Goal: Contribute content

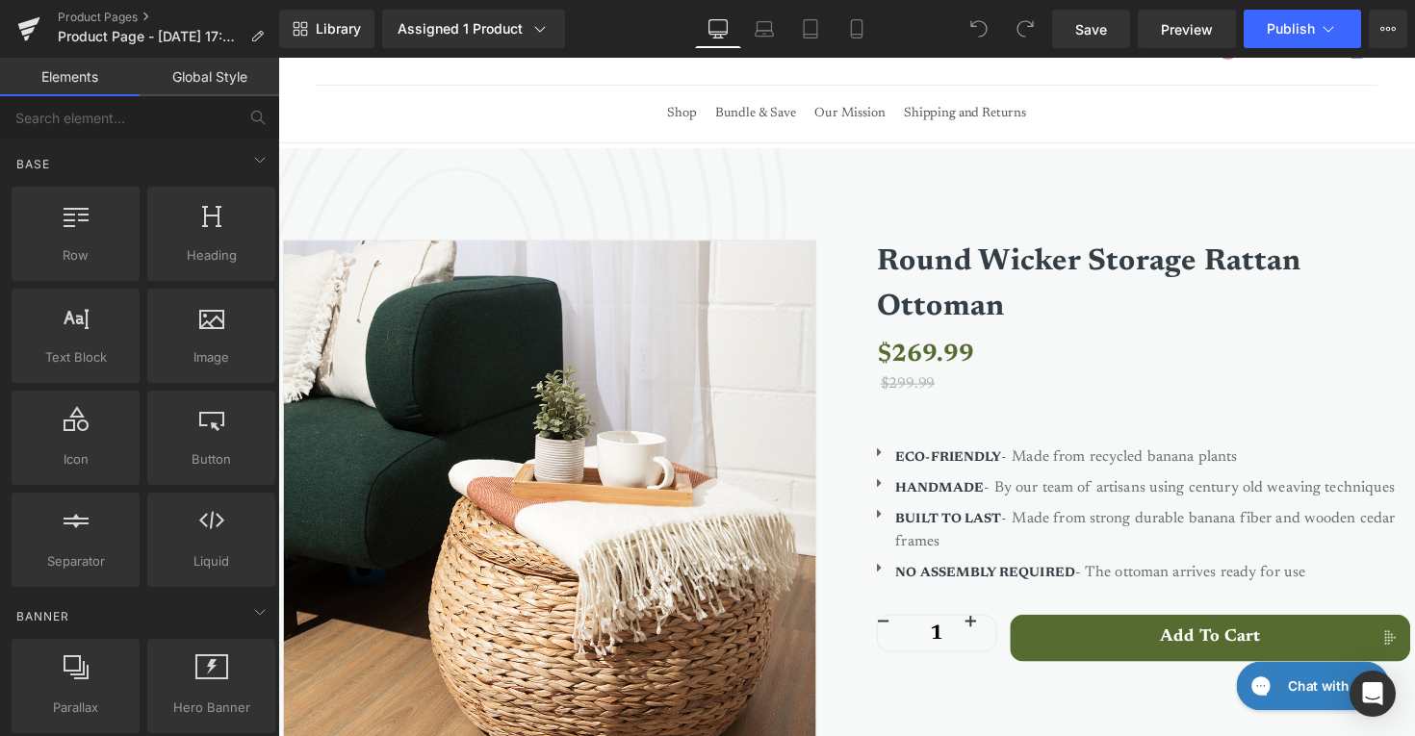
scroll to position [79, 0]
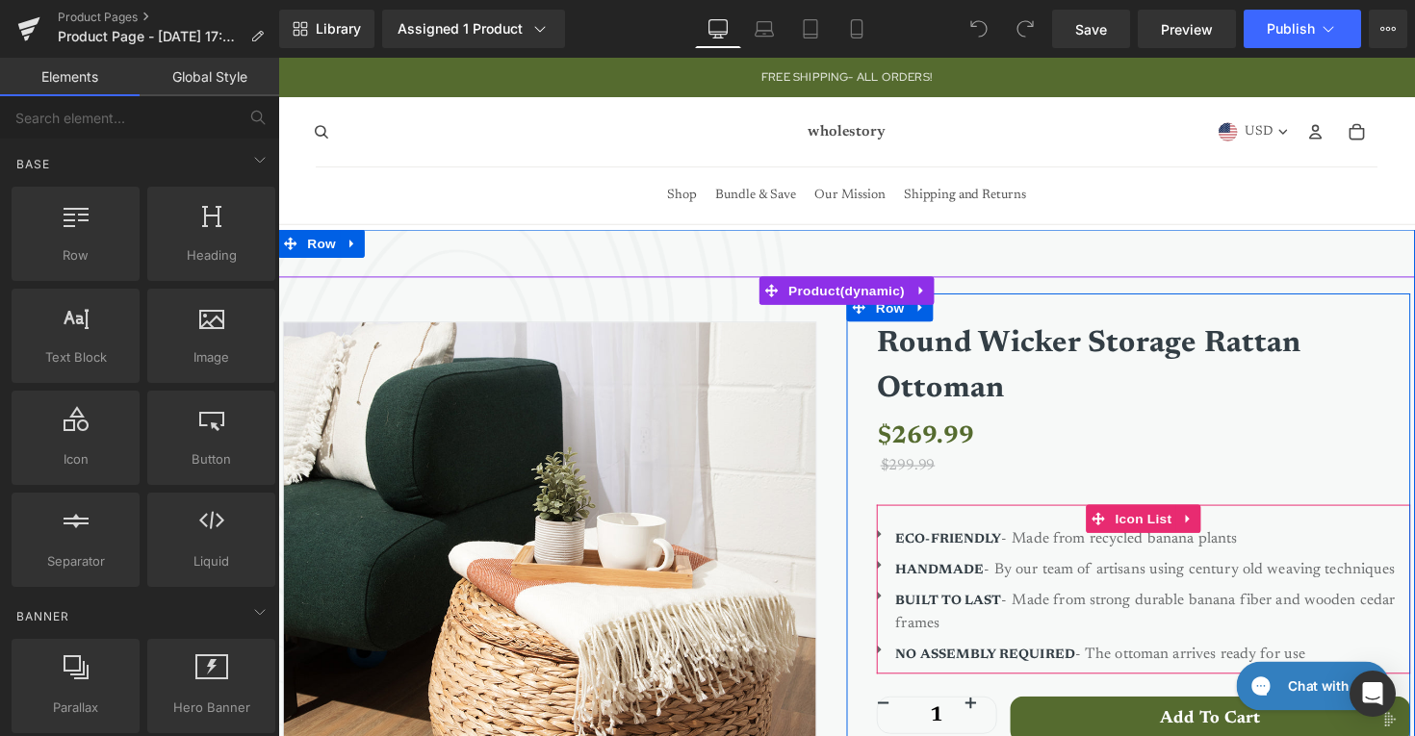
click at [945, 551] on strong "ECO-FRIENDLY" at bounding box center [965, 551] width 109 height 13
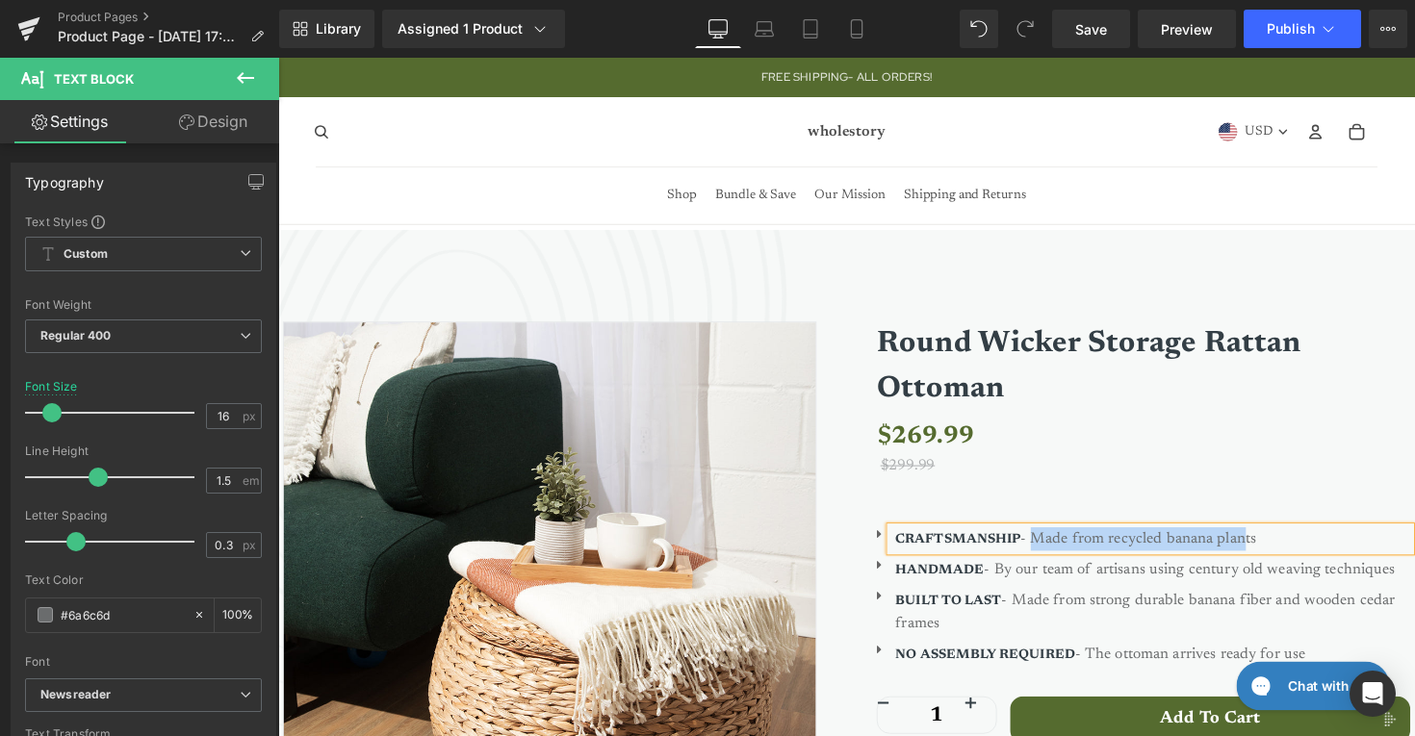
drag, startPoint x: 1271, startPoint y: 547, endPoint x: 1050, endPoint y: 542, distance: 220.5
click at [1050, 542] on p "CRAFTSMANSHIP - Made from recycled banana plants" at bounding box center [1175, 551] width 528 height 24
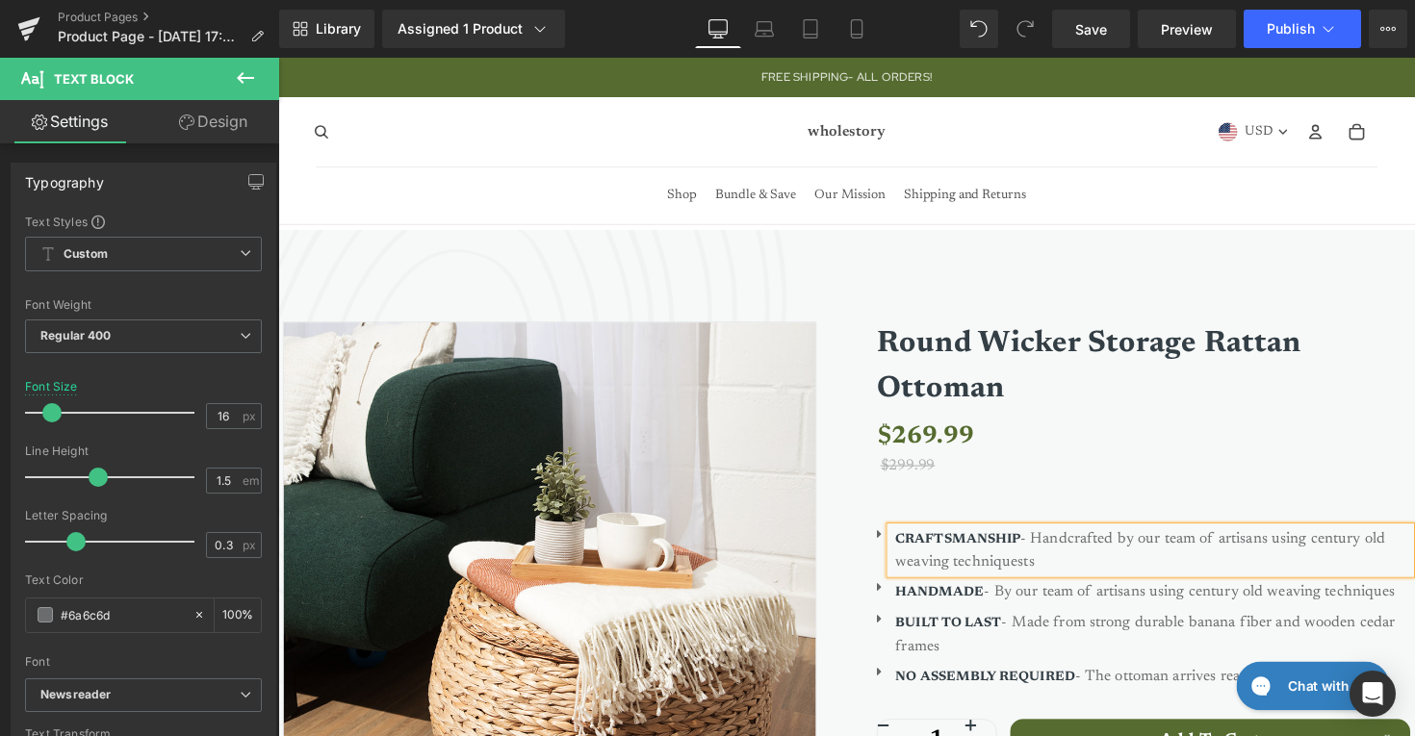
click at [1072, 579] on p "CRAFTSMANSHIP - Handcrafted by our team of artisans using century old weaving t…" at bounding box center [1175, 562] width 528 height 47
click at [971, 607] on b "HANDMADE" at bounding box center [956, 606] width 90 height 13
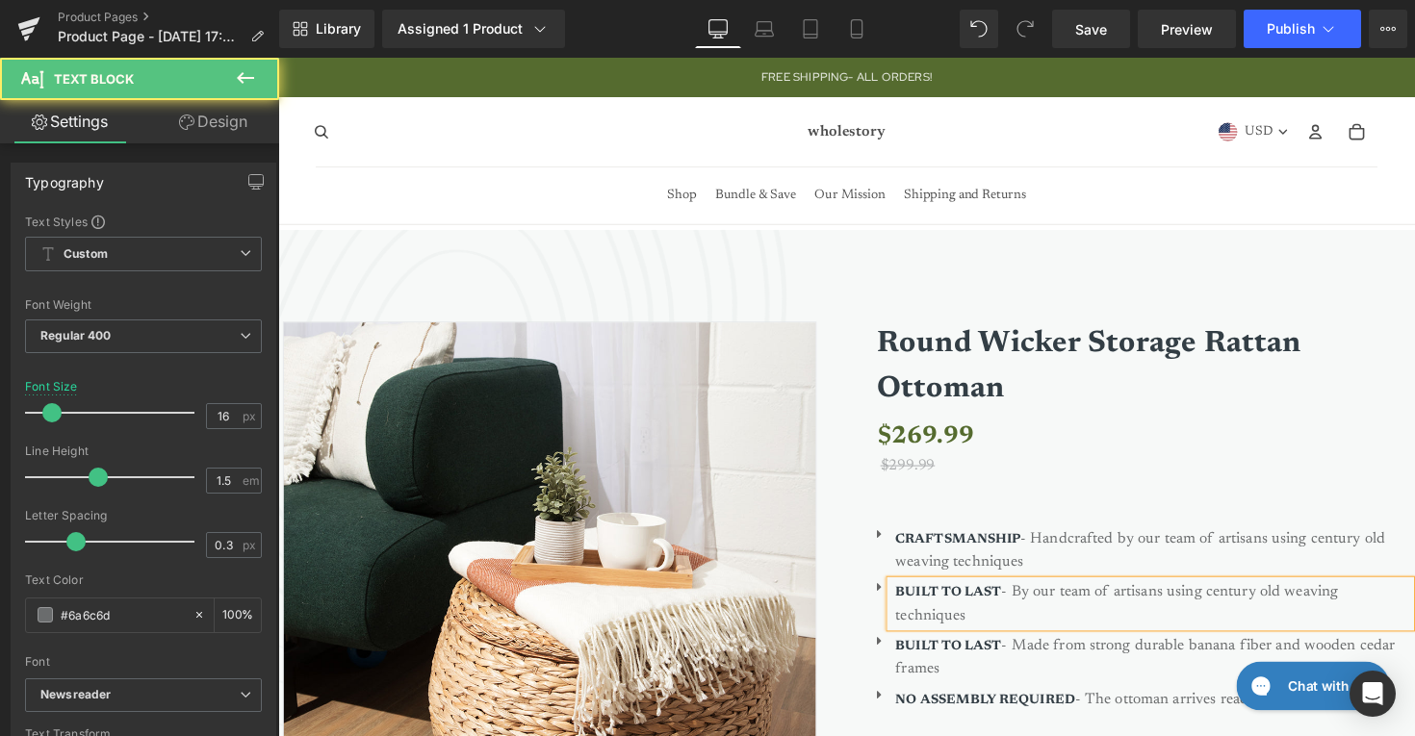
drag, startPoint x: 1088, startPoint y: 622, endPoint x: 1049, endPoint y: 606, distance: 41.8
click at [1049, 606] on p "BUILT TO LAST - By our team of artisans using century old weaving techniques" at bounding box center [1175, 617] width 528 height 47
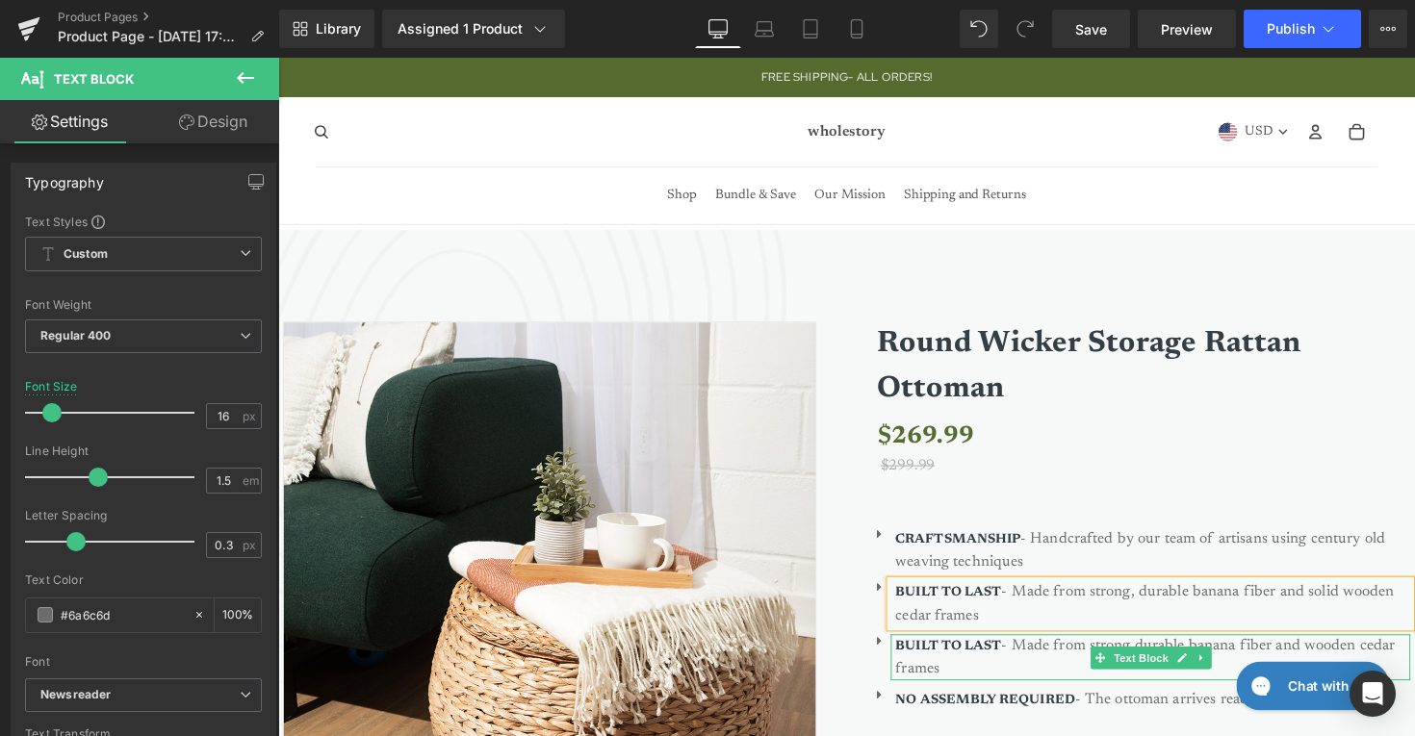
click at [972, 666] on strong "BUILT TO LAST" at bounding box center [965, 661] width 109 height 13
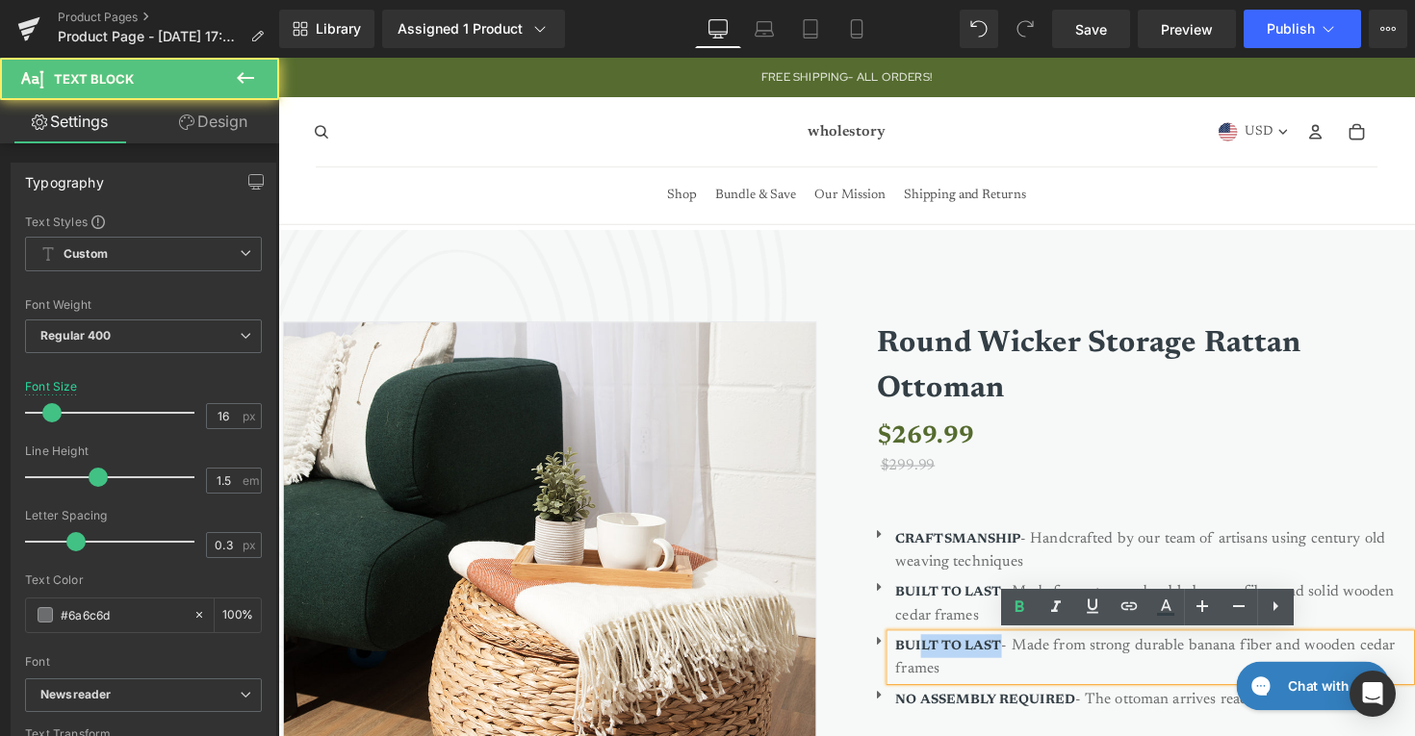
drag, startPoint x: 1017, startPoint y: 657, endPoint x: 939, endPoint y: 659, distance: 78.0
click at [939, 659] on strong "BUILT TO LAST" at bounding box center [965, 661] width 109 height 13
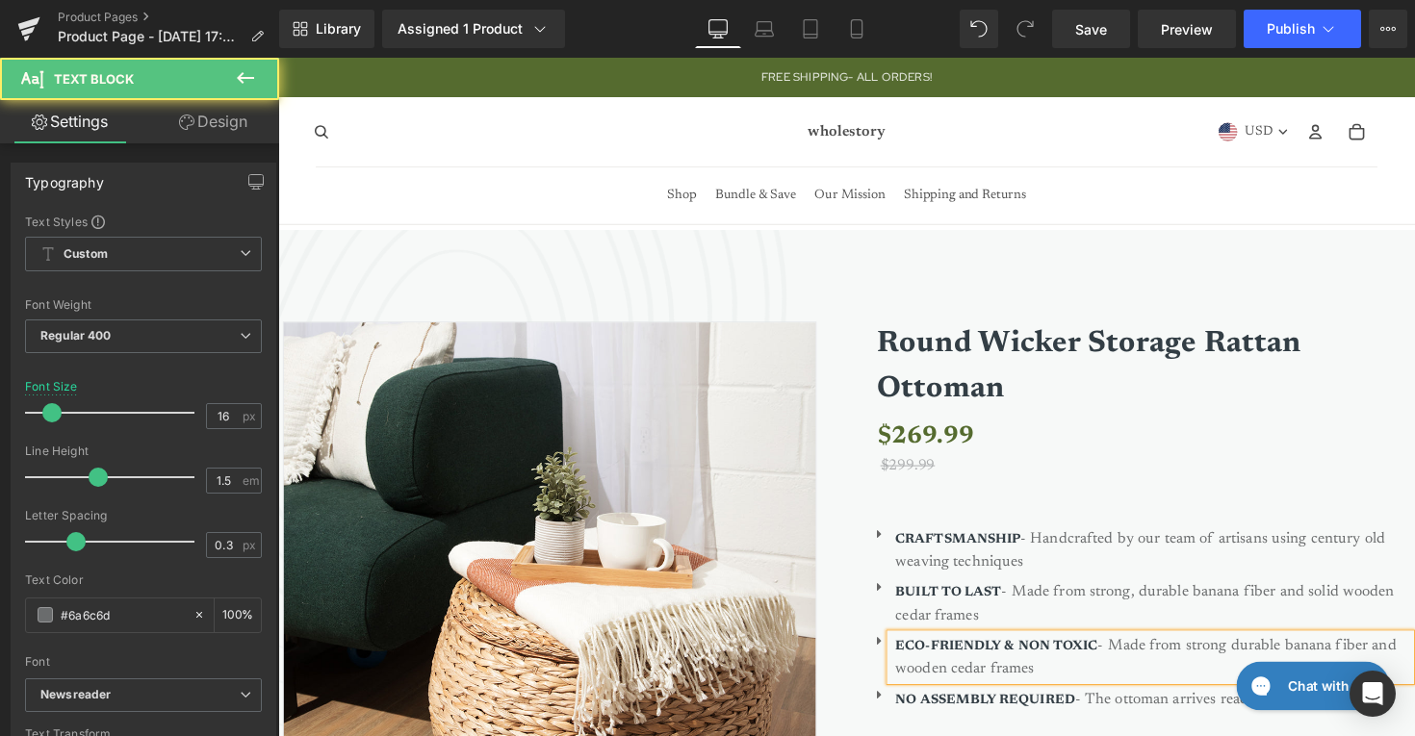
click at [1075, 680] on p "ECO-FRIENDLY & NON TOXIC - Made from strong durable banana fiber and wooden ced…" at bounding box center [1175, 672] width 528 height 47
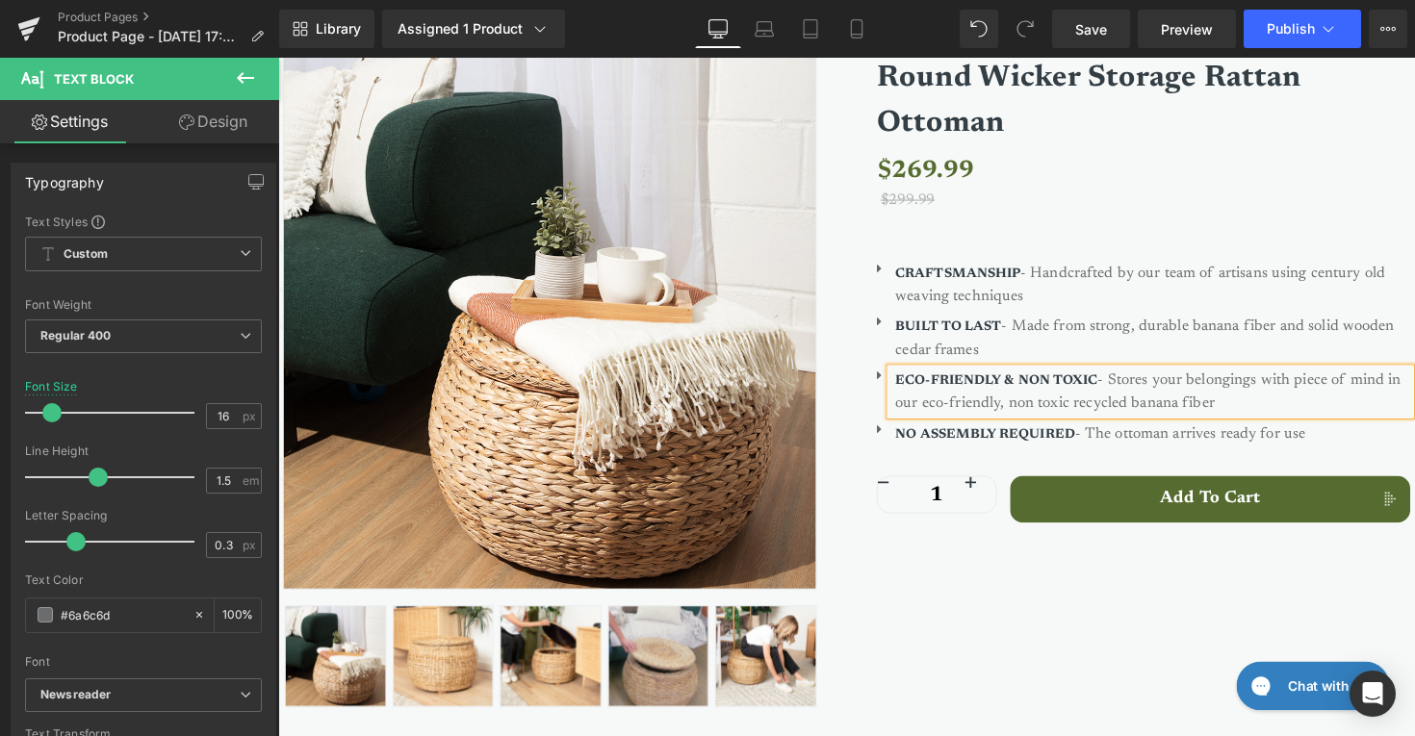
scroll to position [306, 0]
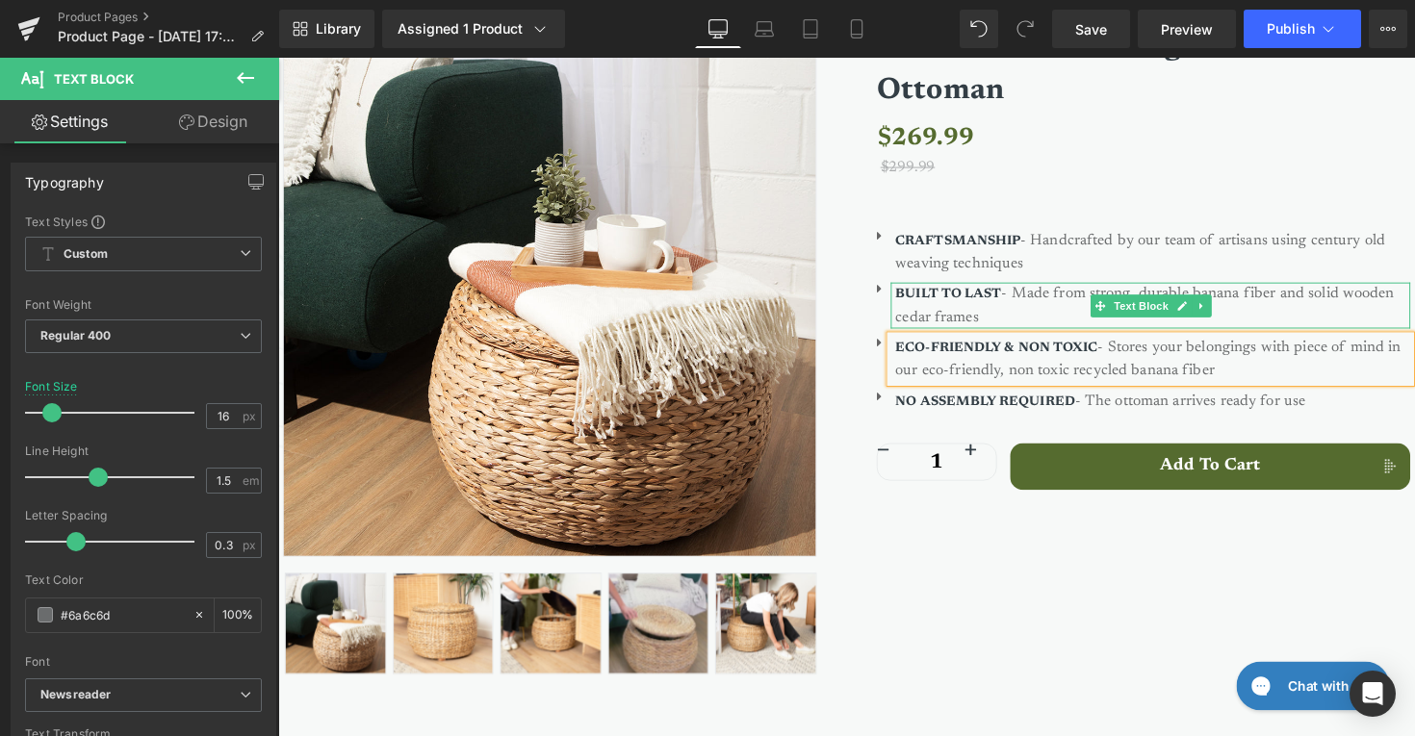
click at [1082, 312] on p "BUILT TO LAST - Made from strong, durable banana fiber and solid wooden cedar f…" at bounding box center [1175, 311] width 528 height 47
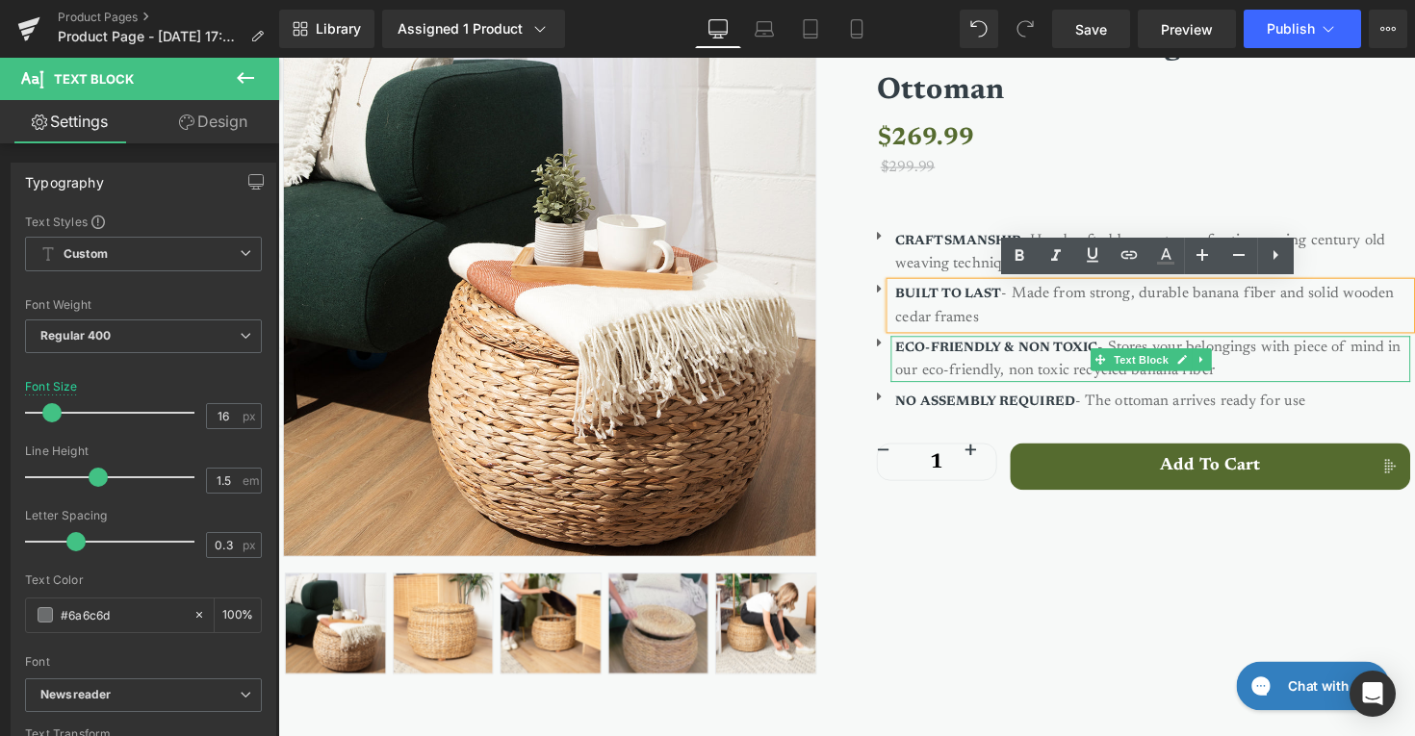
click at [1169, 350] on p "ECO-FRIENDLY & NON TOXIC - Stores your belongings with piece of mind in our eco…" at bounding box center [1175, 366] width 528 height 47
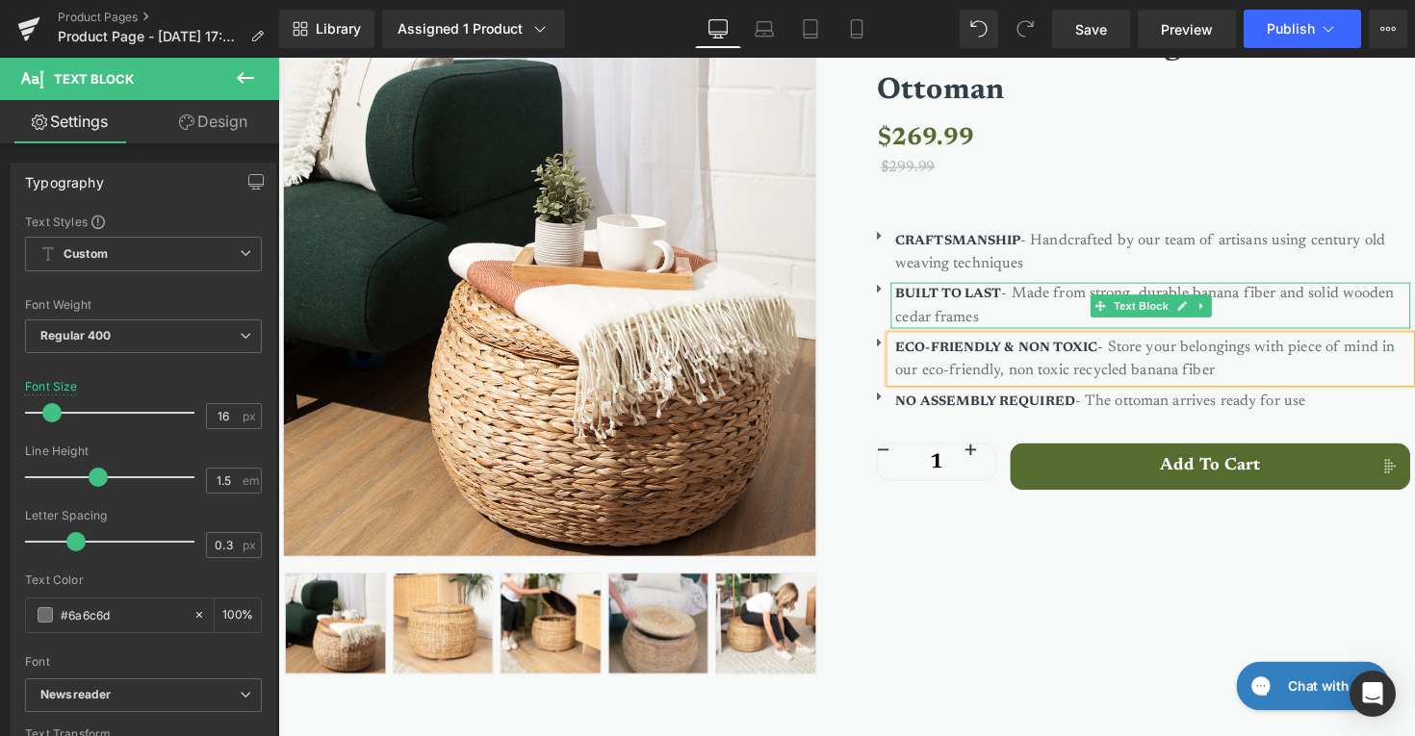
click at [1034, 306] on p "BUILT TO LAST - Made from strong, durable banana fiber and solid wooden cedar f…" at bounding box center [1175, 311] width 528 height 47
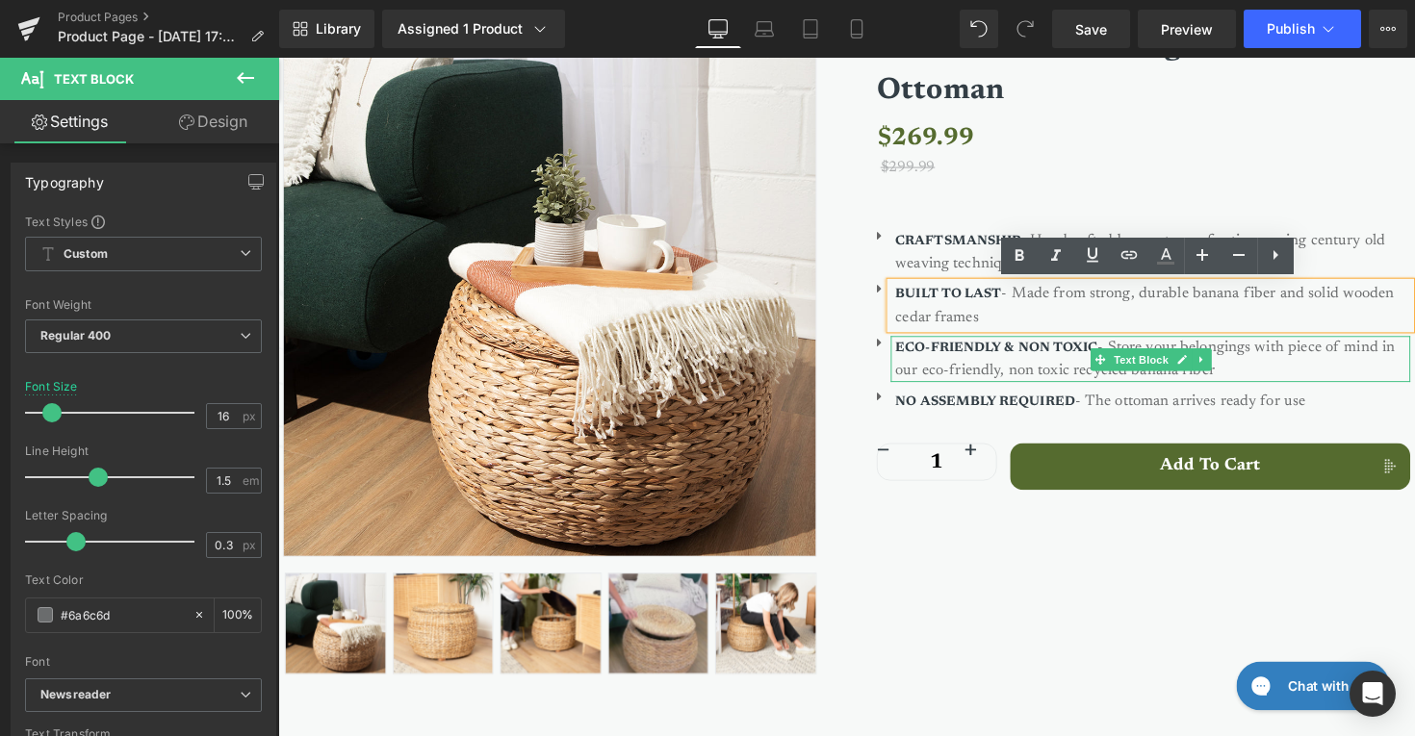
click at [1062, 369] on p "ECO-FRIENDLY & NON TOXIC - Store your belongings with piece of mind in our eco-…" at bounding box center [1175, 366] width 528 height 47
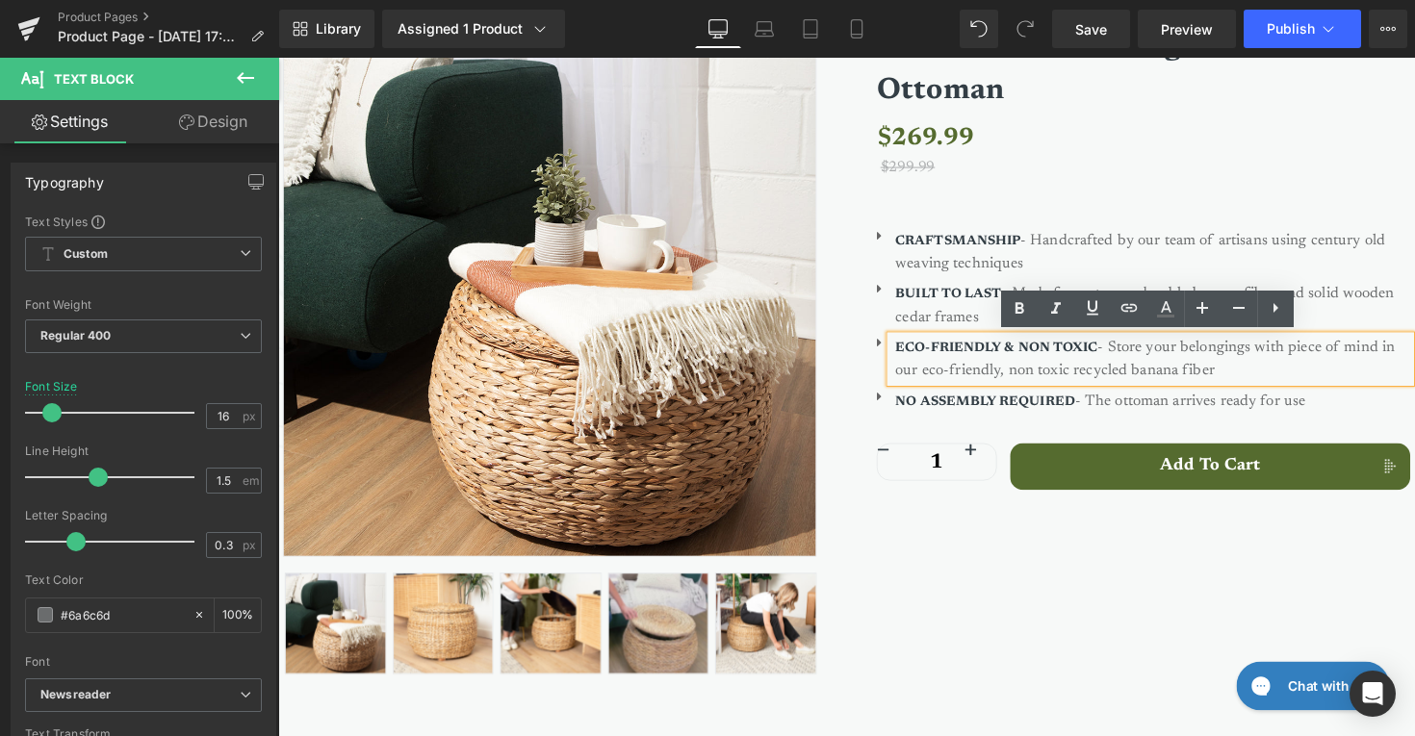
scroll to position [301, 0]
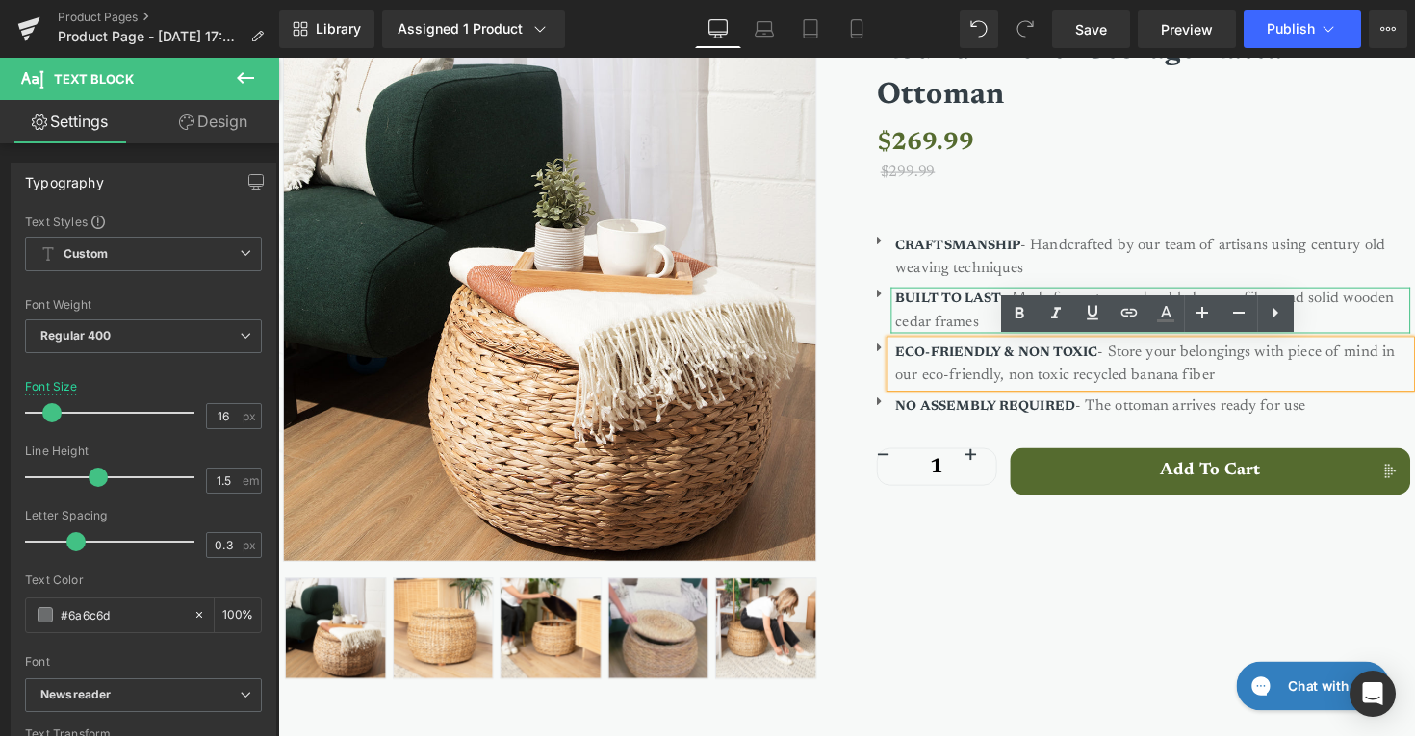
click at [973, 325] on p "BUILT TO LAST - Made from strong, durable banana fiber and solid wooden cedar f…" at bounding box center [1175, 316] width 528 height 47
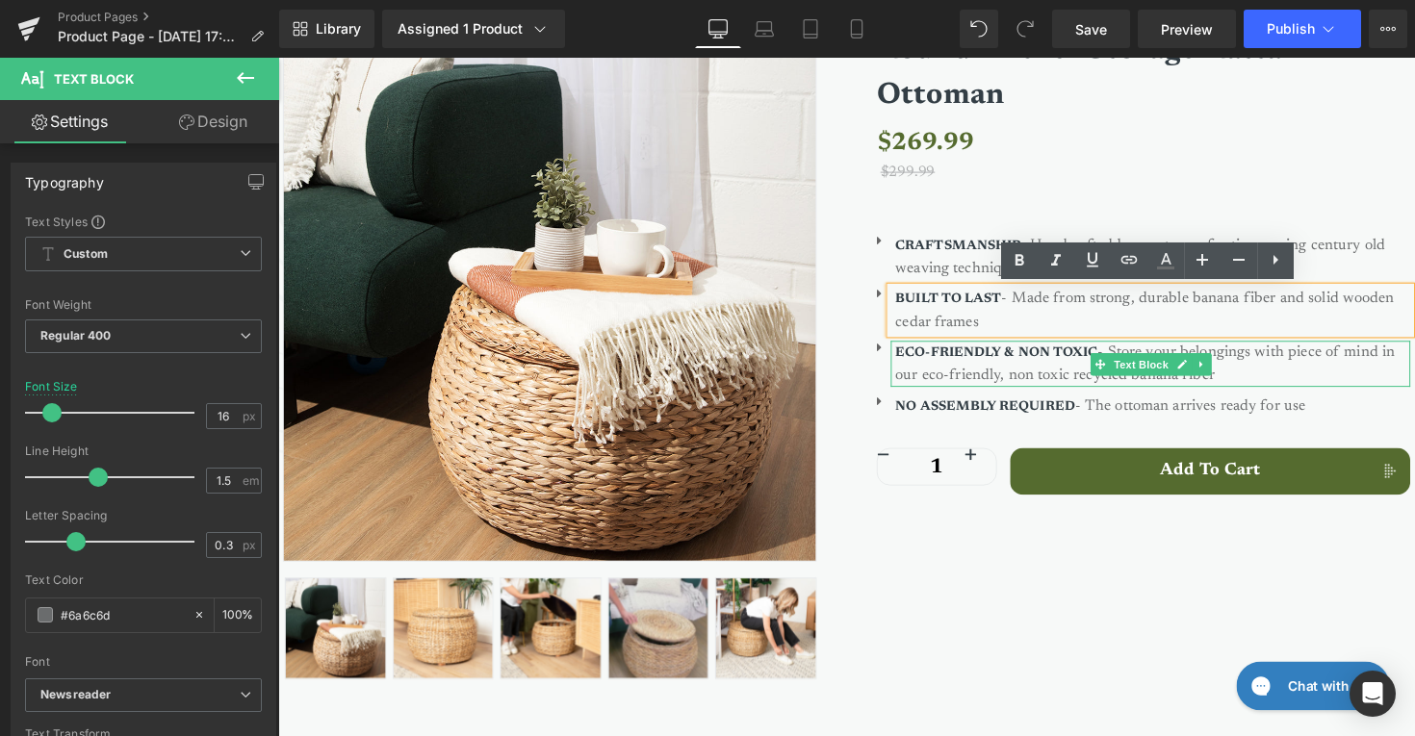
click at [1064, 370] on p "ECO-FRIENDLY & NON TOXIC - Store your belongings with piece of mind in our eco-…" at bounding box center [1175, 371] width 528 height 47
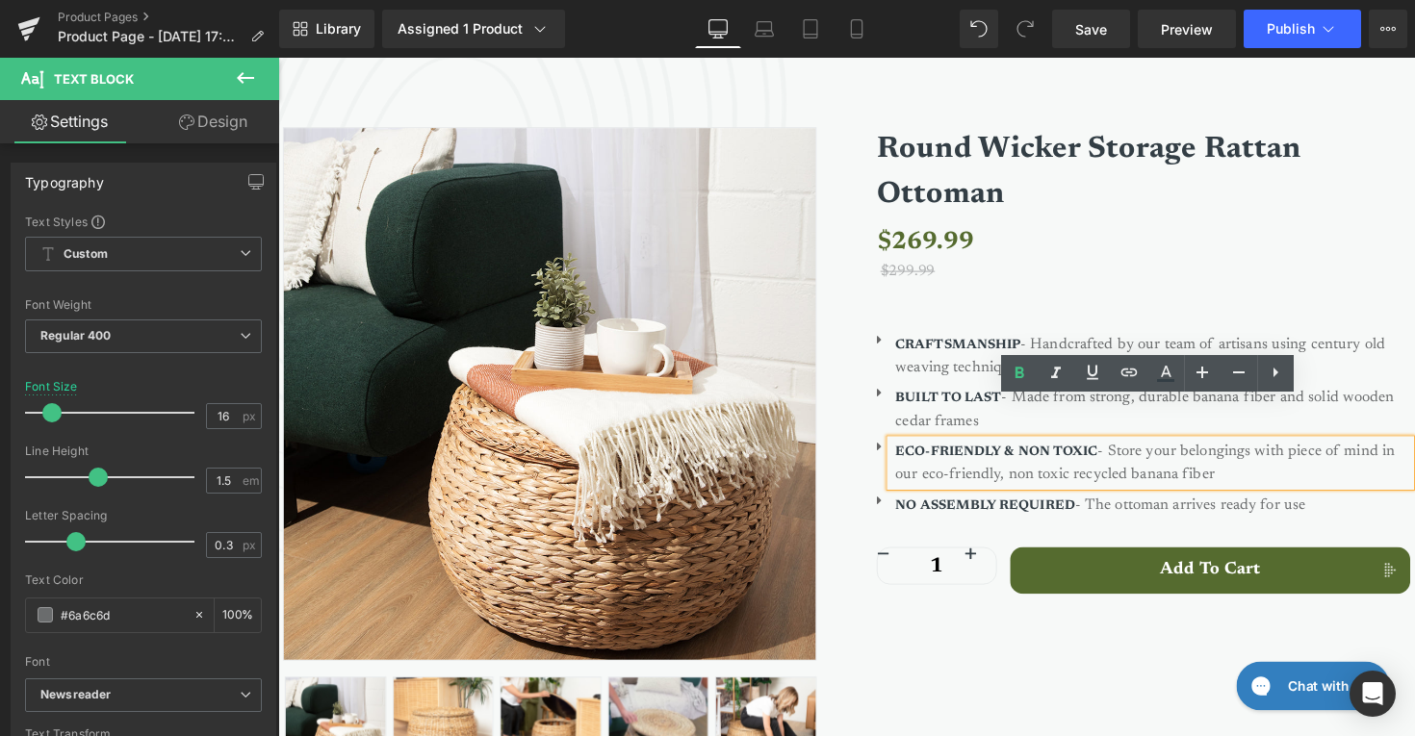
scroll to position [162, 0]
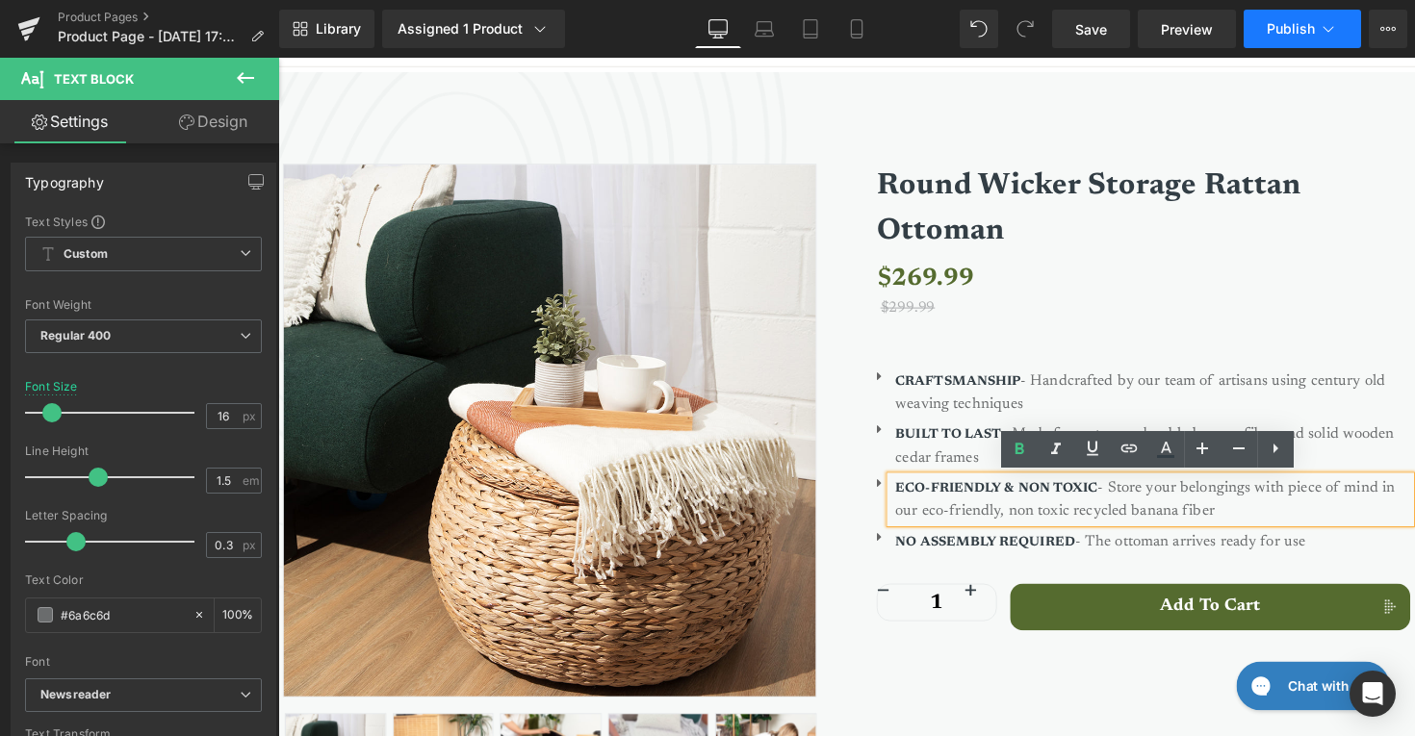
click at [1283, 37] on button "Publish" at bounding box center [1302, 29] width 117 height 39
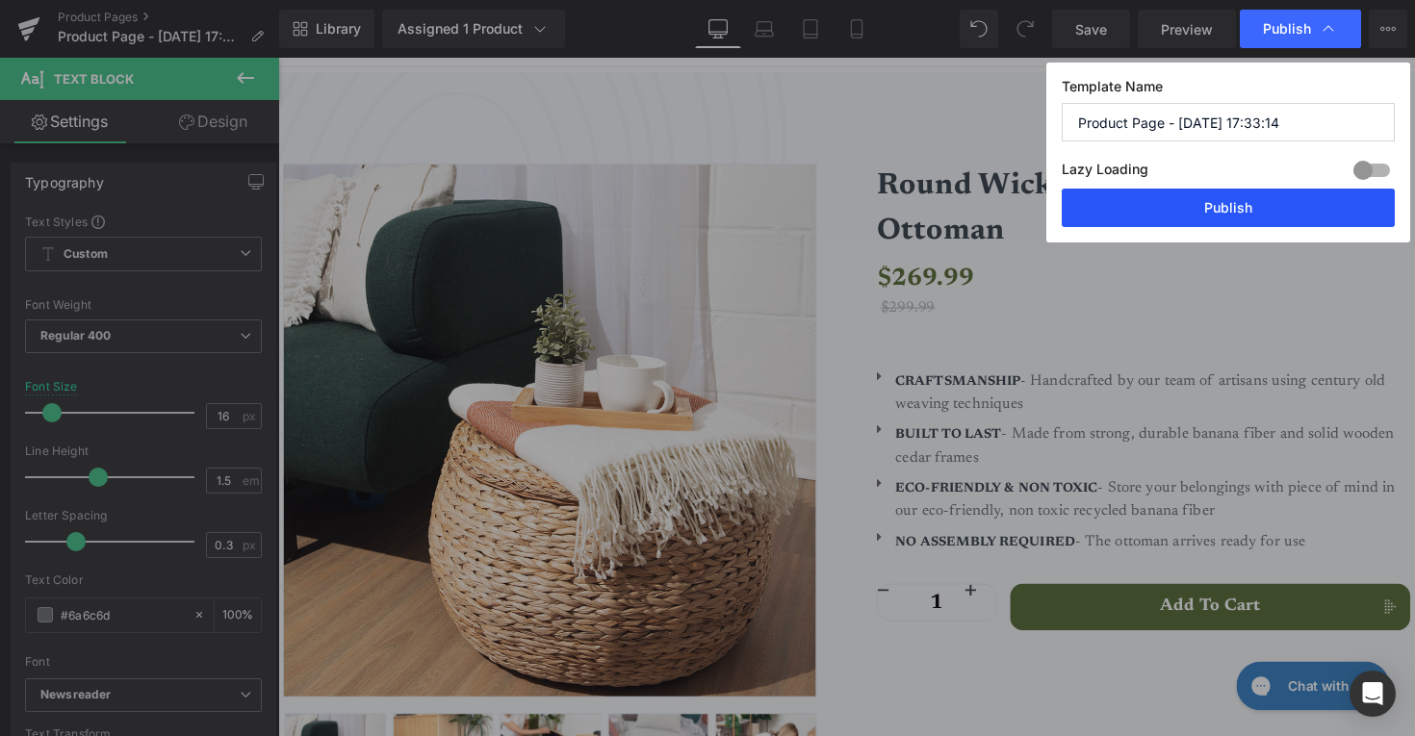
click at [1191, 217] on button "Publish" at bounding box center [1228, 208] width 333 height 39
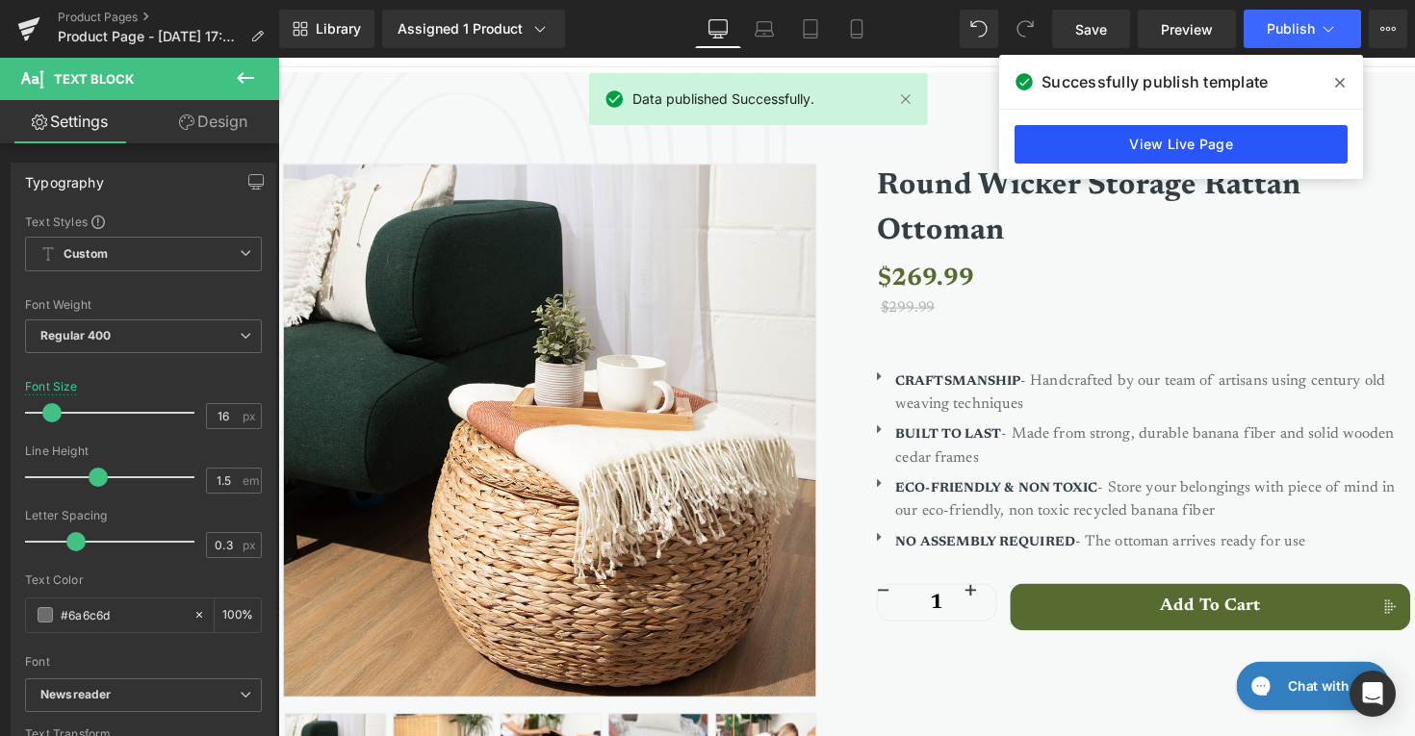
click at [1062, 140] on link "View Live Page" at bounding box center [1181, 144] width 333 height 39
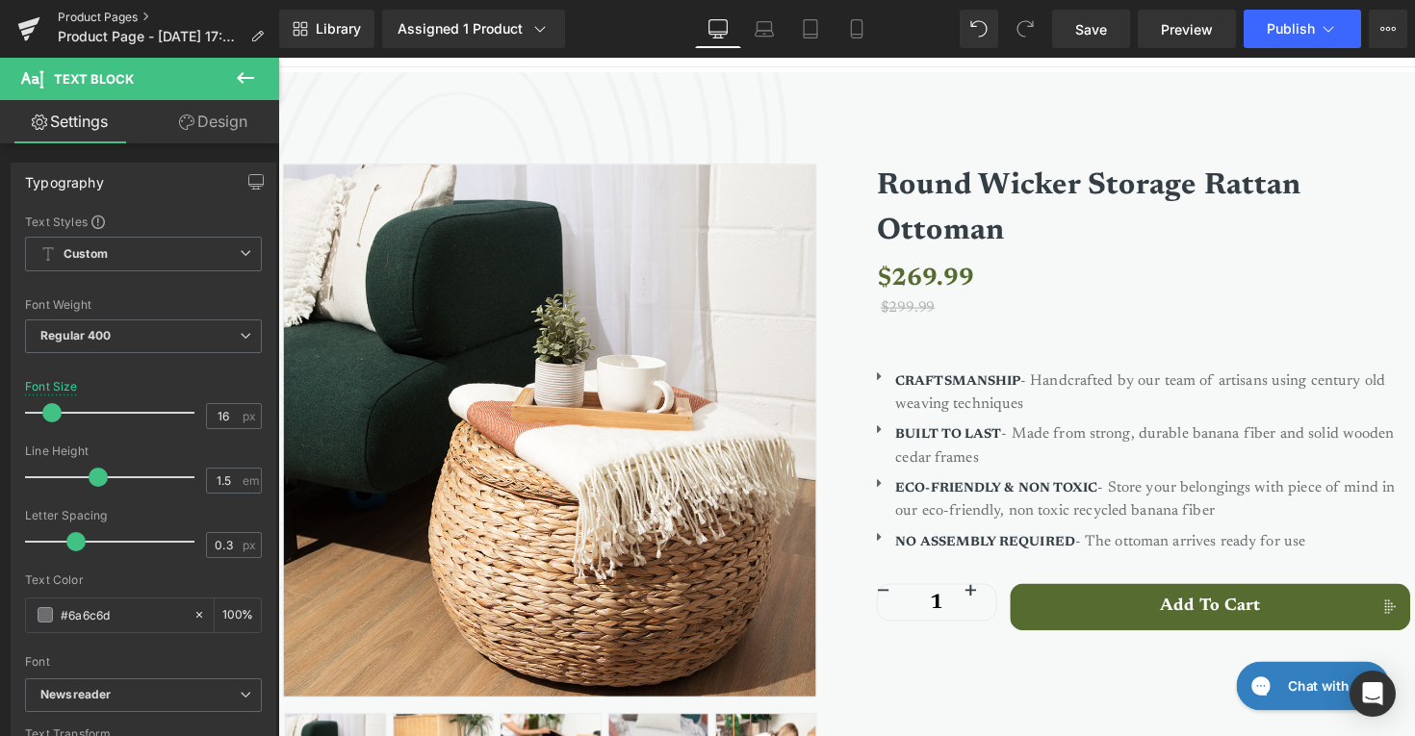
click at [109, 14] on link "Product Pages" at bounding box center [168, 17] width 221 height 15
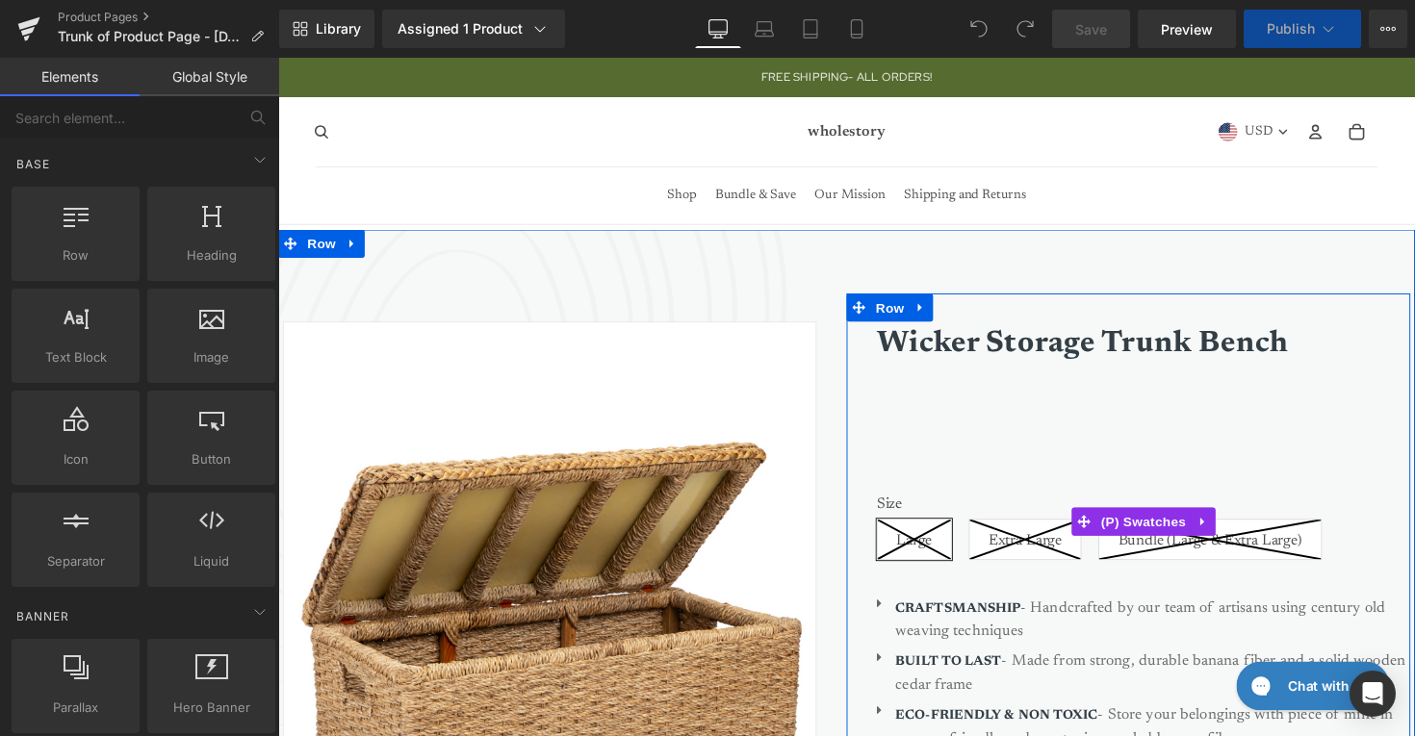
scroll to position [326, 0]
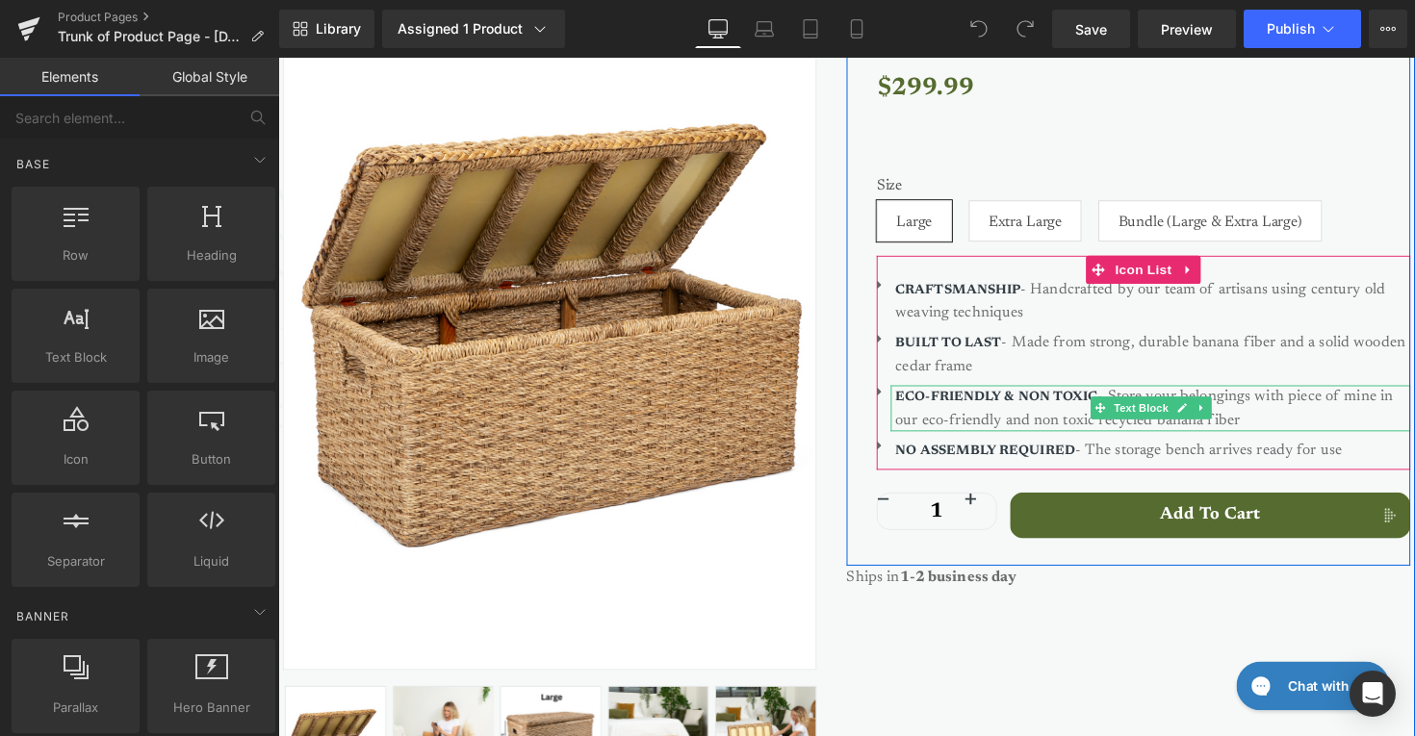
click at [1404, 402] on p "ECO-FRIENDLY & NON TOXIC - Store your belongings with piece of mine in our eco-…" at bounding box center [1175, 417] width 528 height 47
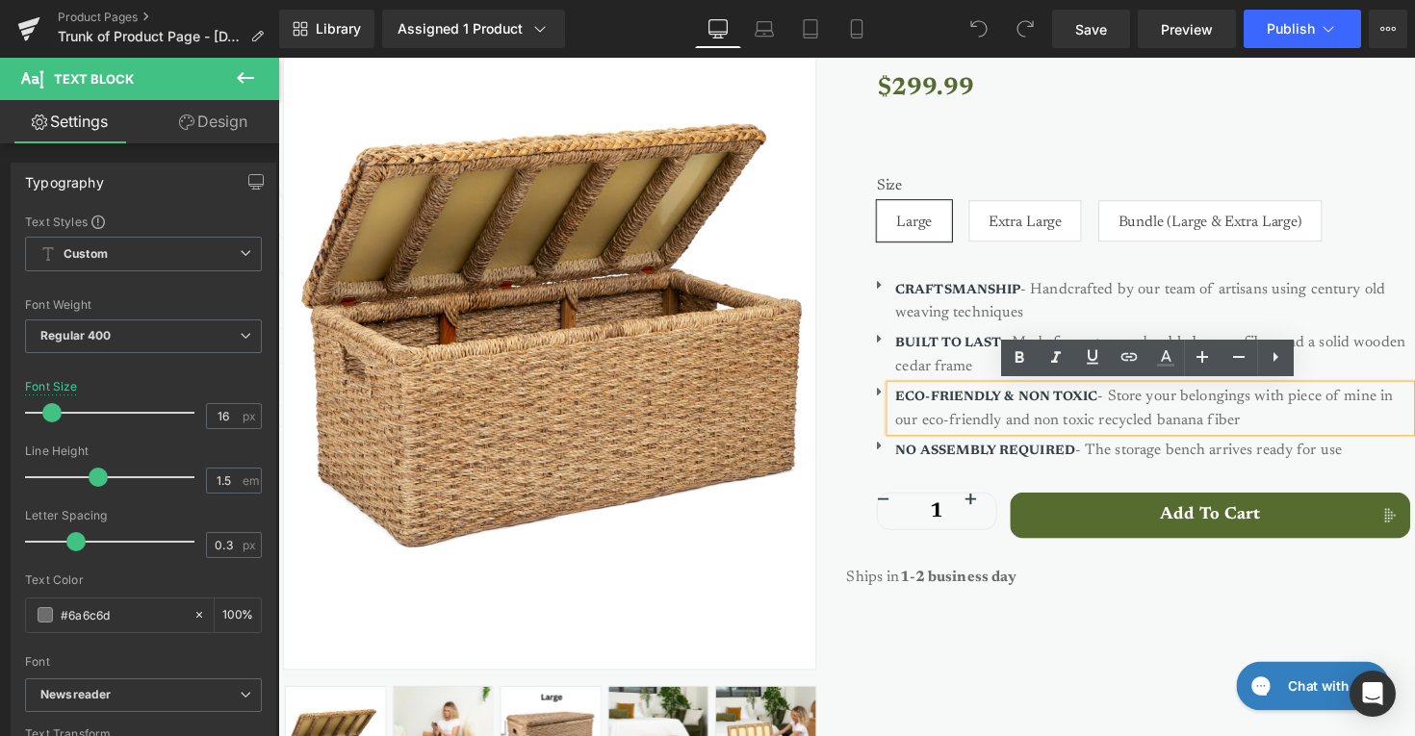
click at [1406, 405] on p "ECO-FRIENDLY & NON TOXIC - Store your belongings with piece of mine in our eco-…" at bounding box center [1175, 417] width 528 height 47
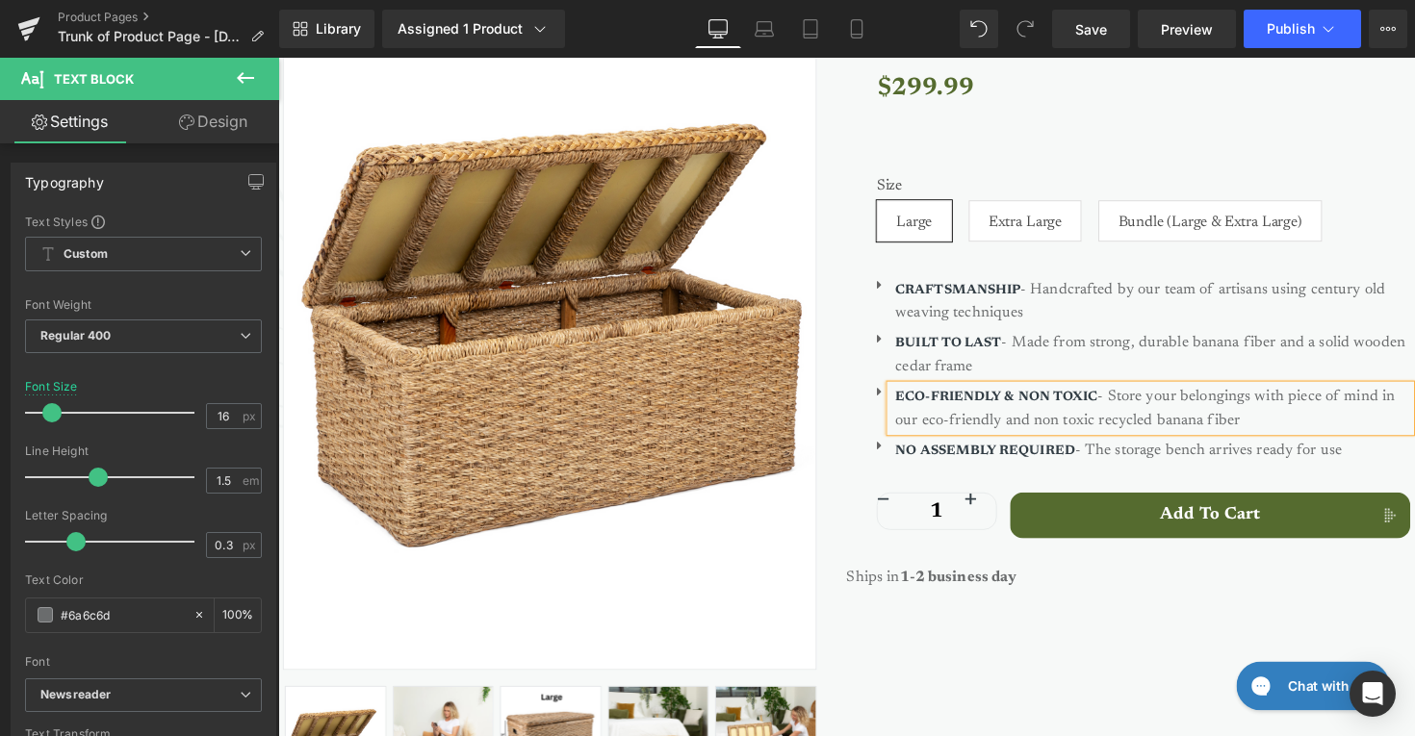
click at [1112, 622] on div "Sale Off (P) Image ‹" at bounding box center [860, 404] width 1155 height 896
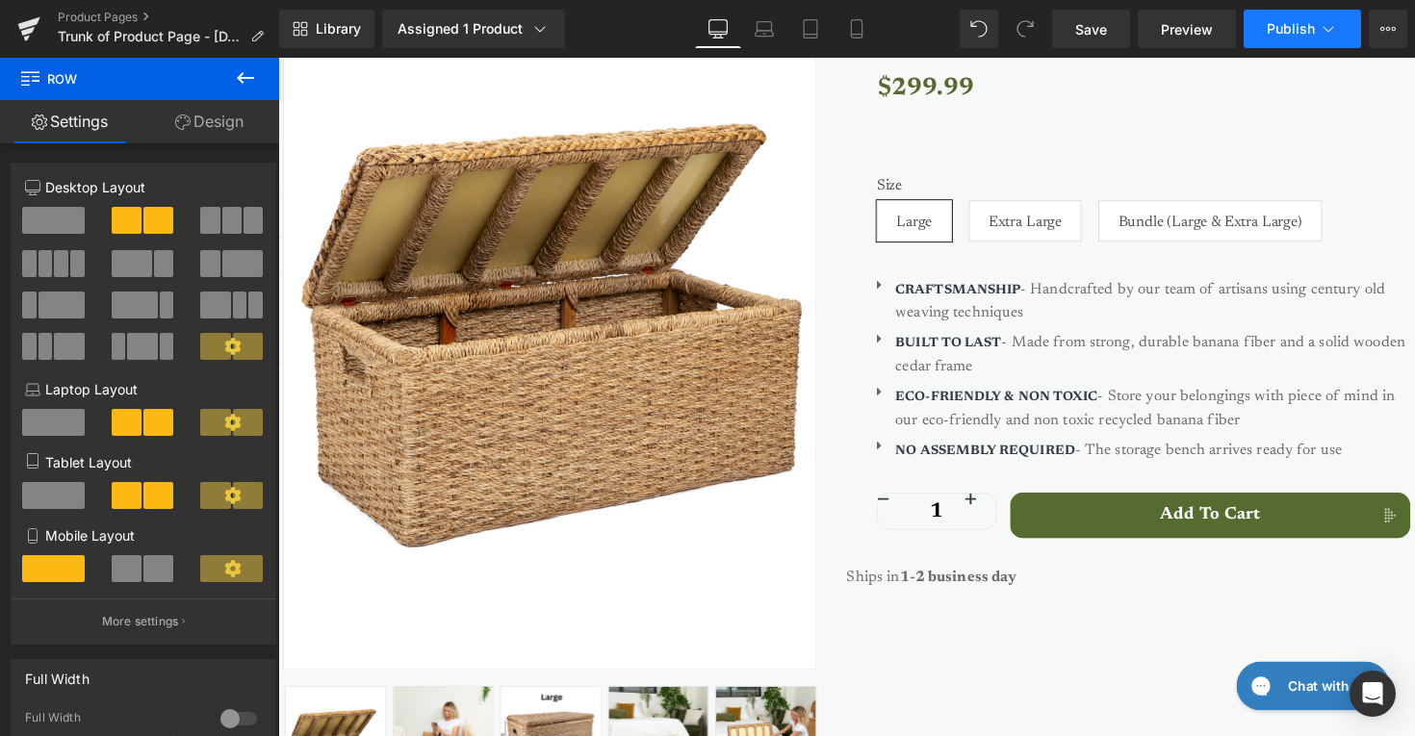
click at [1281, 28] on span "Publish" at bounding box center [1291, 28] width 48 height 15
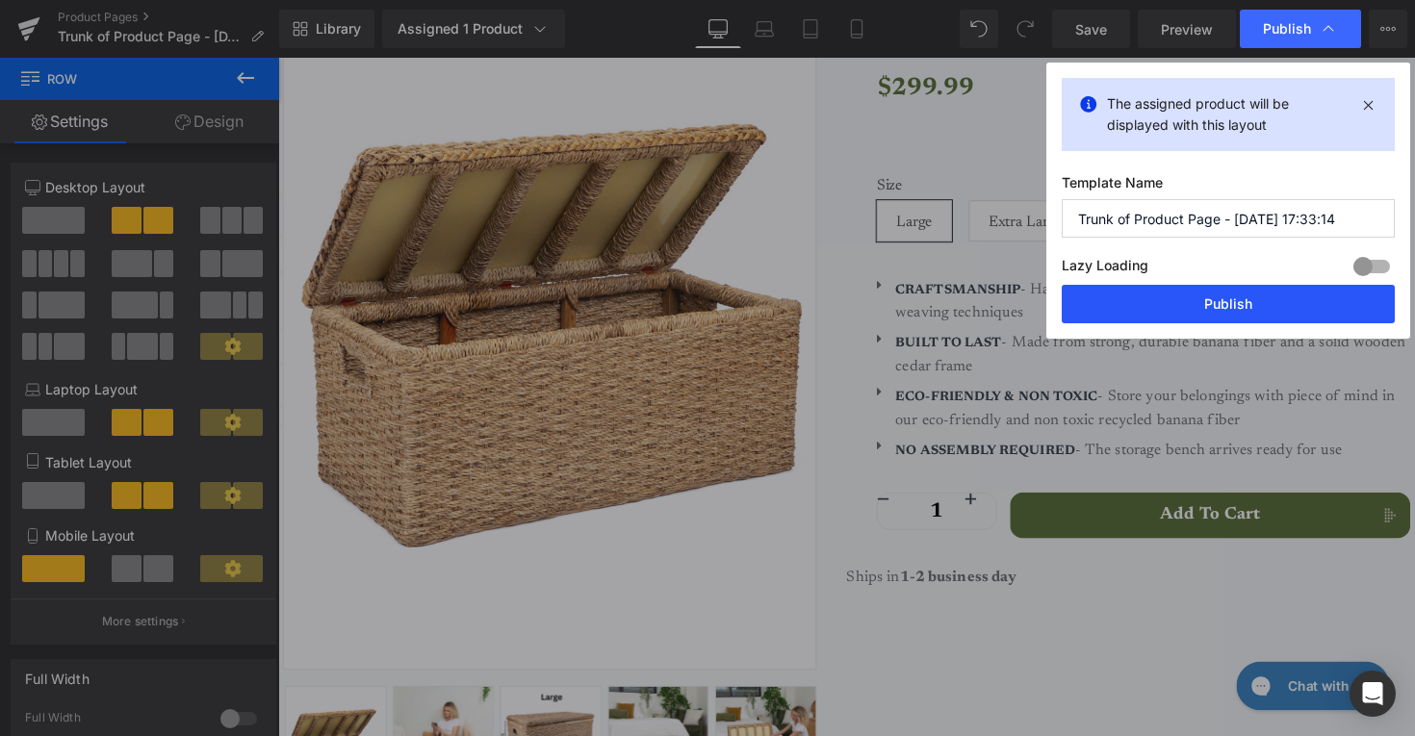
click at [1199, 288] on button "Publish" at bounding box center [1228, 304] width 333 height 39
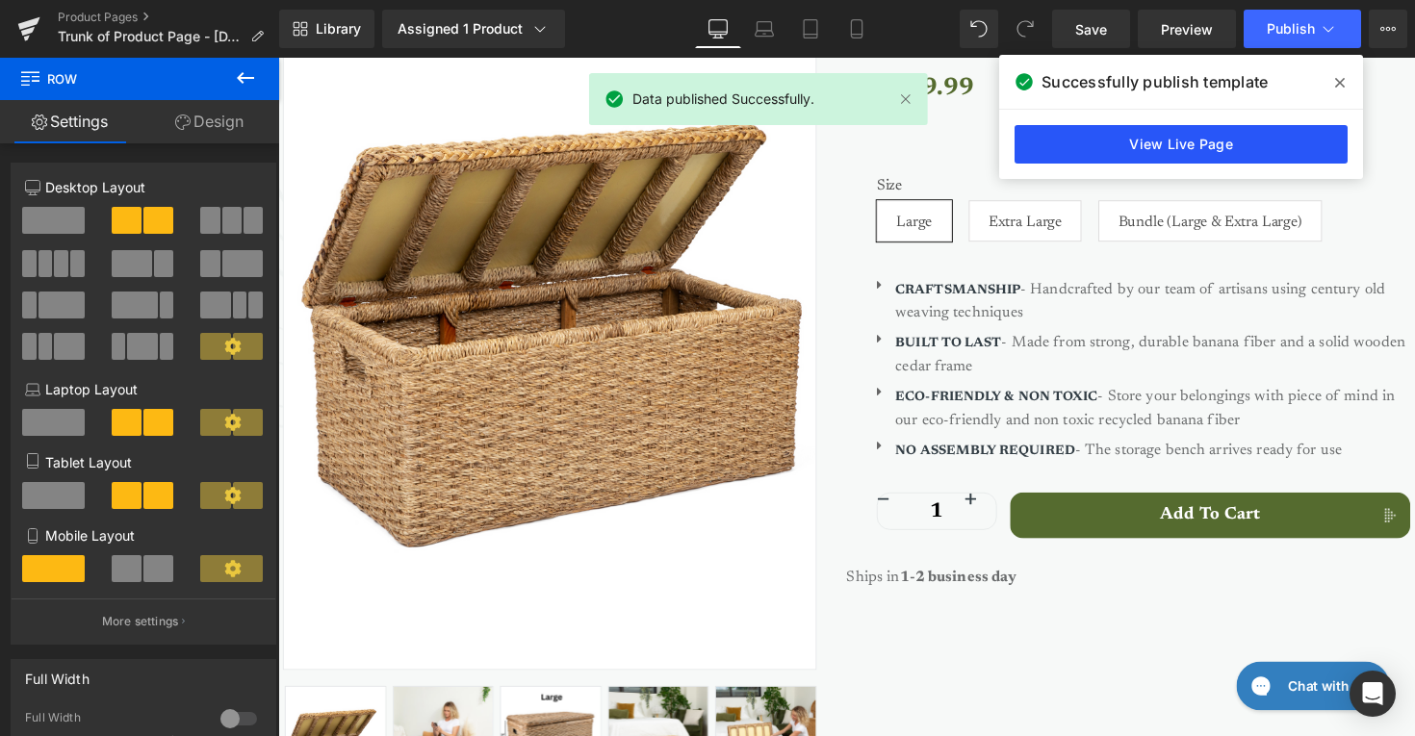
click at [1190, 141] on link "View Live Page" at bounding box center [1181, 144] width 333 height 39
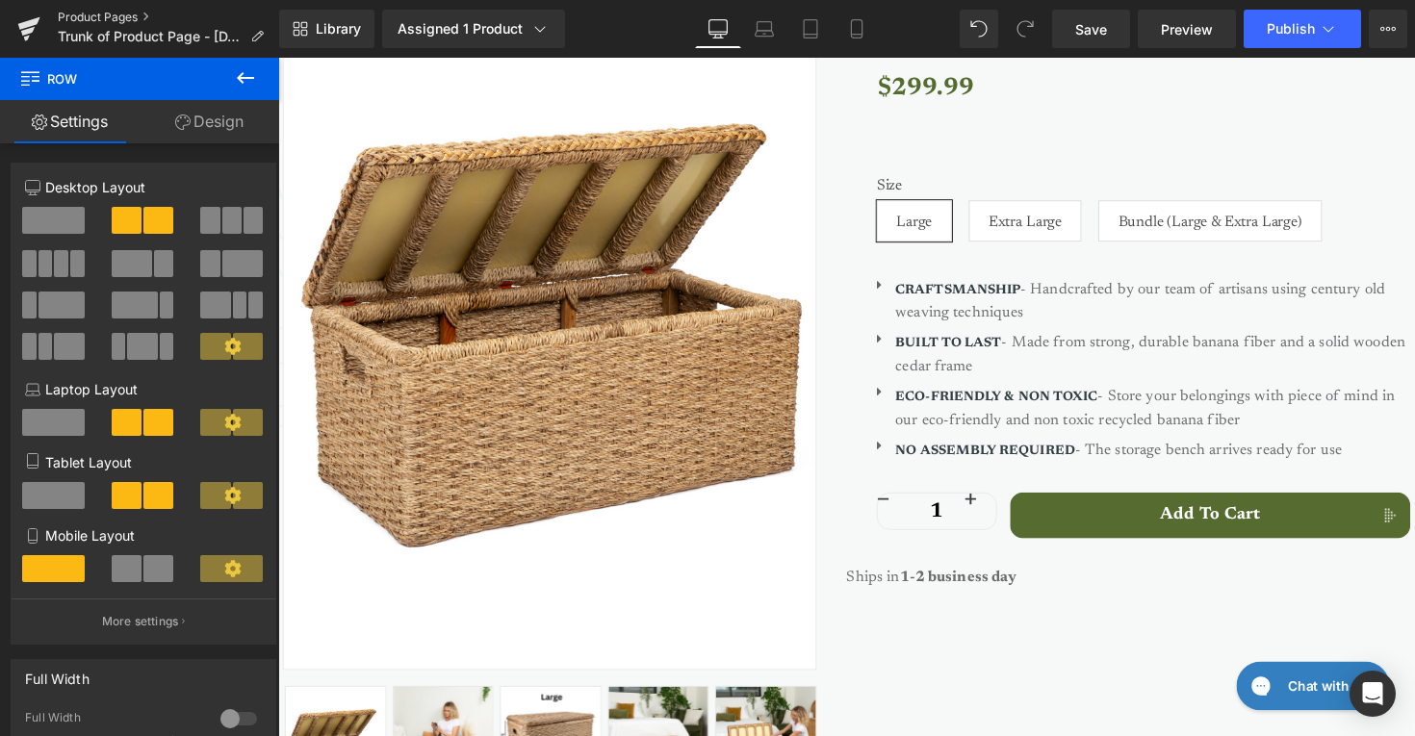
click at [96, 14] on link "Product Pages" at bounding box center [168, 17] width 221 height 15
